Goal: Check status: Check status

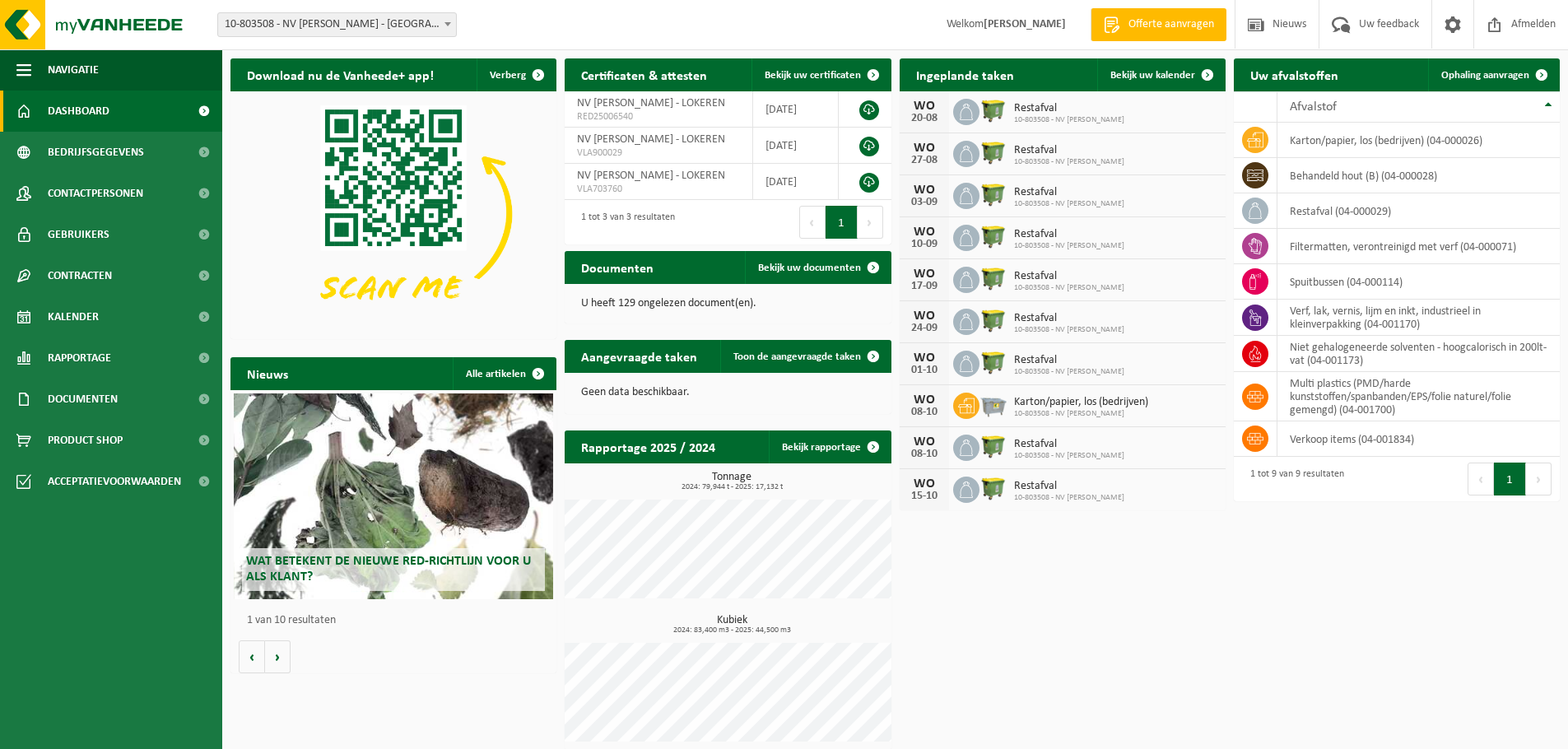
click at [1013, 113] on div "Restafval 10-803508 - NV [PERSON_NAME]" at bounding box center [1065, 112] width 119 height 25
click at [1055, 123] on span "10-803508 - NV [PERSON_NAME]" at bounding box center [1069, 120] width 110 height 10
click at [1145, 78] on span "Bekijk uw kalender" at bounding box center [1153, 75] width 85 height 10
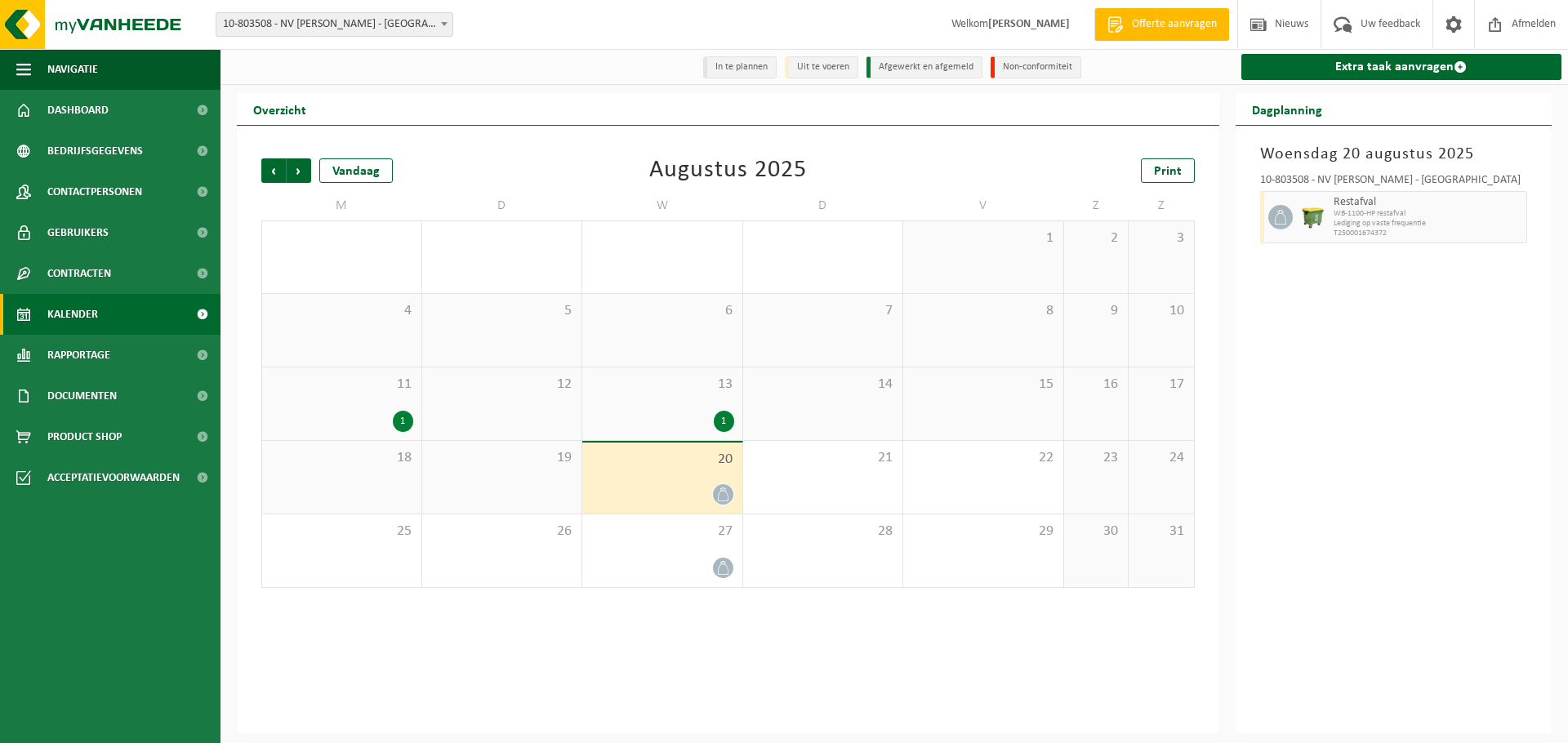
click at [695, 510] on div "20" at bounding box center [662, 478] width 160 height 71
